Goal: Use online tool/utility: Utilize a website feature to perform a specific function

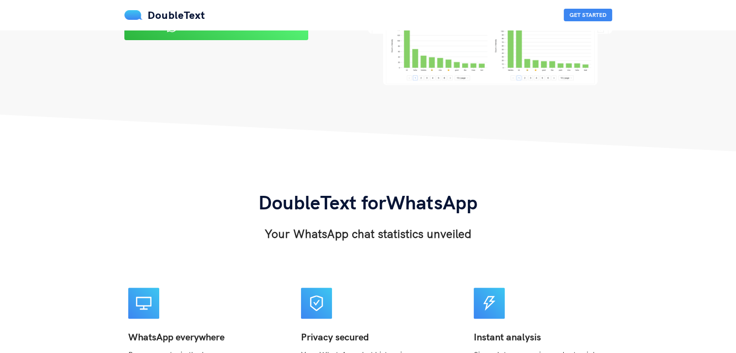
scroll to position [48, 0]
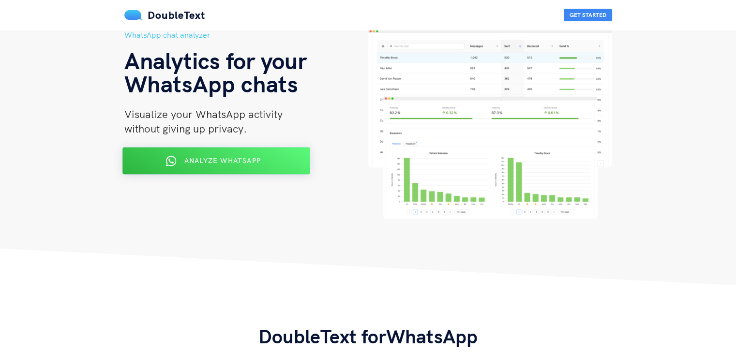
click at [208, 168] on div "Analyze WhatsApp" at bounding box center [215, 160] width 153 height 15
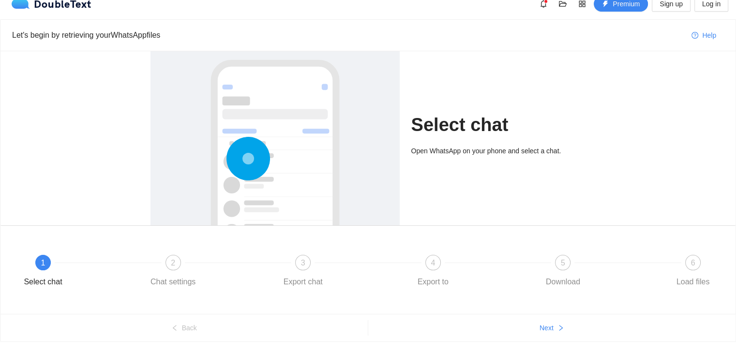
scroll to position [37, 0]
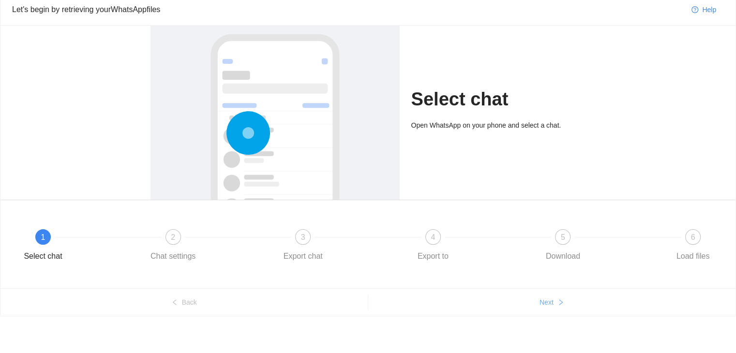
click at [550, 297] on span "Next" at bounding box center [547, 302] width 14 height 11
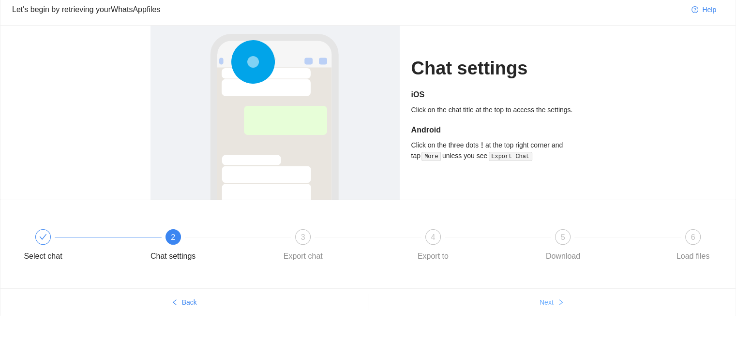
click at [550, 297] on span "Next" at bounding box center [547, 302] width 14 height 11
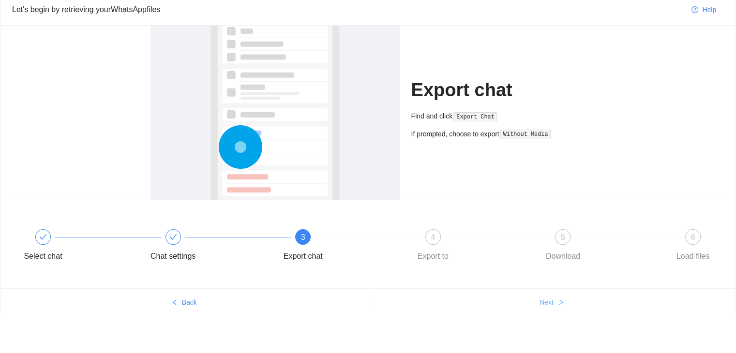
click at [550, 297] on span "Next" at bounding box center [547, 302] width 14 height 11
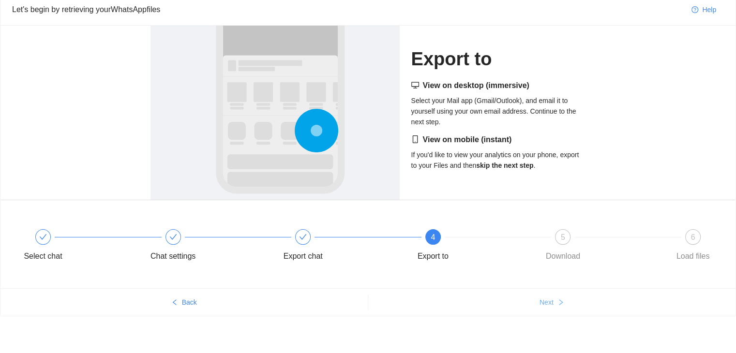
click at [550, 297] on span "Next" at bounding box center [547, 302] width 14 height 11
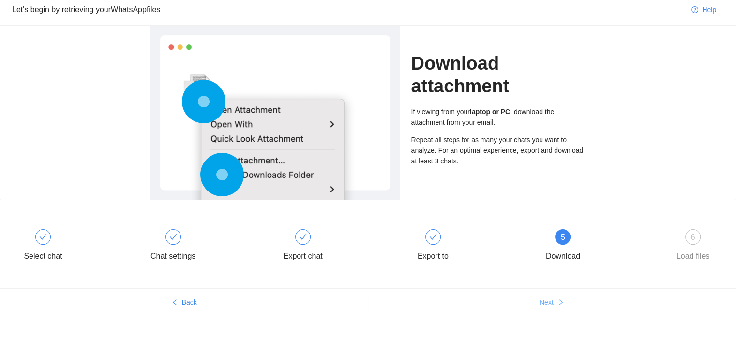
click at [550, 297] on span "Next" at bounding box center [547, 302] width 14 height 11
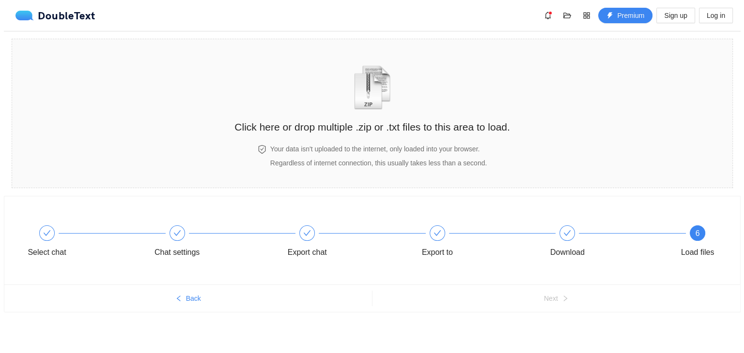
scroll to position [0, 0]
